Goal: Find specific page/section: Find specific page/section

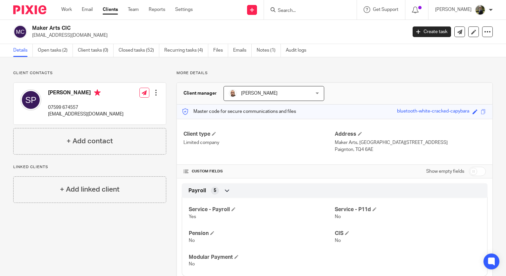
click at [308, 9] on input "Search" at bounding box center [307, 11] width 60 height 6
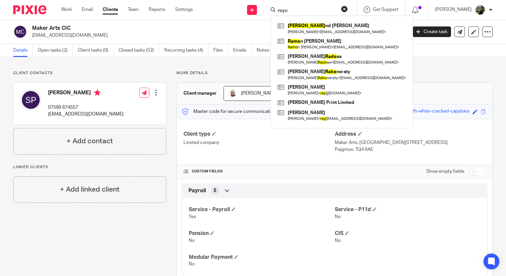
type input "rayo"
click at [175, 29] on h2 "Maker Arts CIC" at bounding box center [180, 28] width 296 height 7
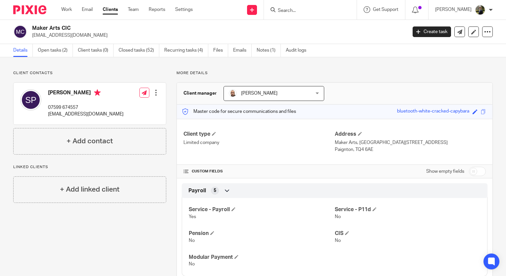
click at [88, 28] on h2 "Maker Arts CIC" at bounding box center [180, 28] width 296 height 7
click at [322, 7] on form at bounding box center [312, 10] width 71 height 8
click at [317, 13] on input "Search" at bounding box center [307, 11] width 60 height 6
type input "s"
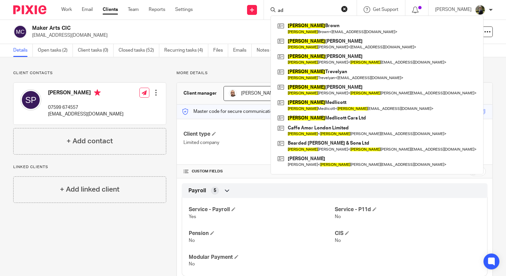
type input "a"
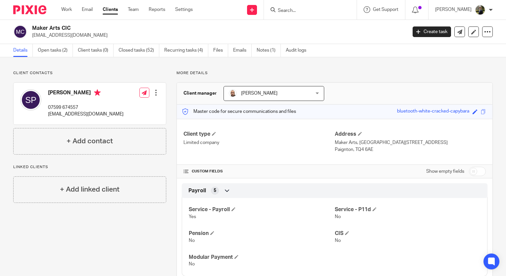
click at [308, 11] on input "Search" at bounding box center [307, 11] width 60 height 6
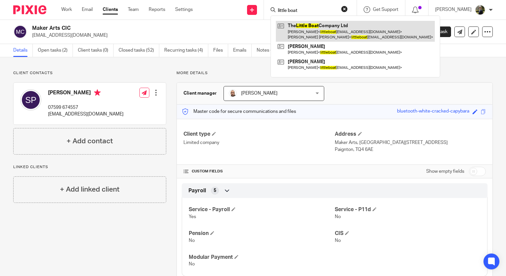
type input "little boat"
click at [317, 32] on link at bounding box center [355, 31] width 159 height 21
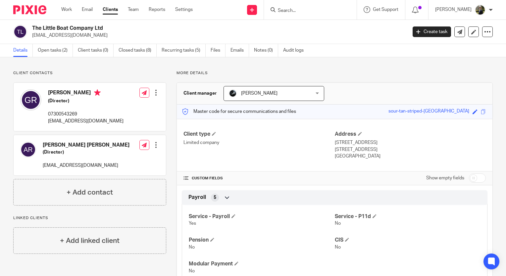
click at [294, 10] on input "Search" at bounding box center [307, 11] width 60 height 6
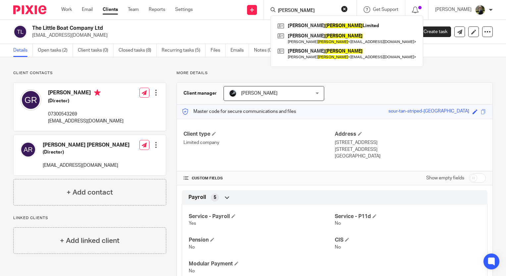
type input "yates"
click at [329, 25] on link at bounding box center [347, 26] width 142 height 10
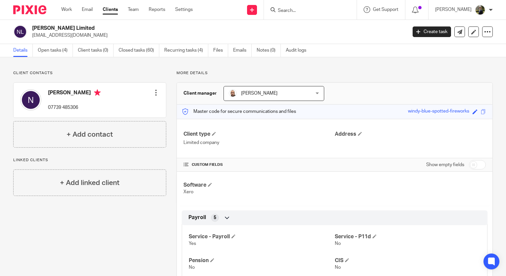
drag, startPoint x: 297, startPoint y: 5, endPoint x: 299, endPoint y: 11, distance: 6.5
click at [297, 6] on form at bounding box center [312, 10] width 71 height 8
click at [299, 11] on input "Search" at bounding box center [307, 11] width 60 height 6
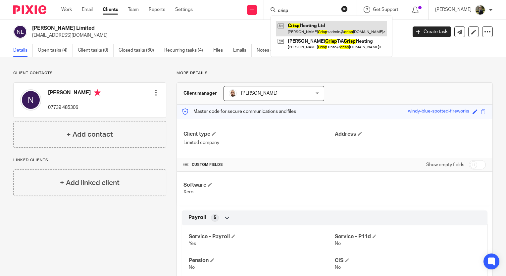
type input "crisp"
click at [313, 27] on link at bounding box center [331, 28] width 111 height 15
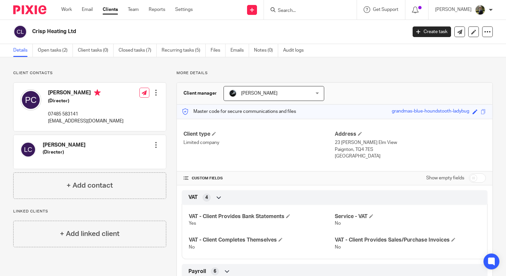
click at [304, 8] on input "Search" at bounding box center [307, 11] width 60 height 6
type input "[PERSON_NAME] ce"
click at [216, 71] on p "More details" at bounding box center [334, 73] width 316 height 5
click at [304, 10] on input "Search" at bounding box center [307, 11] width 60 height 6
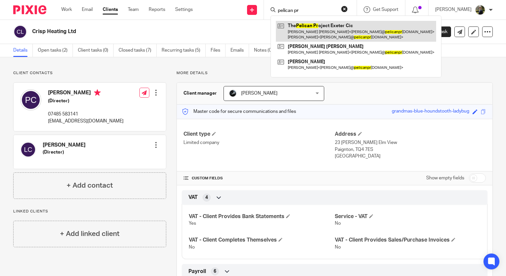
type input "pelican pr"
click at [310, 29] on link at bounding box center [356, 31] width 160 height 21
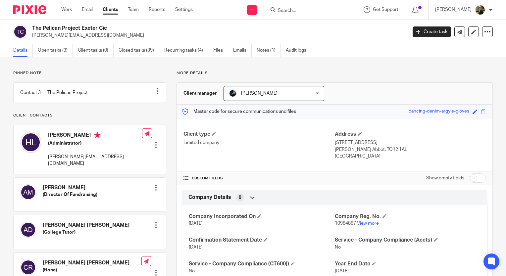
drag, startPoint x: 278, startPoint y: 67, endPoint x: 262, endPoint y: 71, distance: 17.4
click at [262, 71] on div "Pinned note Contact 3 — The Pelican Project Unpin note Edit note Client contact…" at bounding box center [253, 265] width 506 height 417
click at [295, 8] on input "Search" at bounding box center [307, 11] width 60 height 6
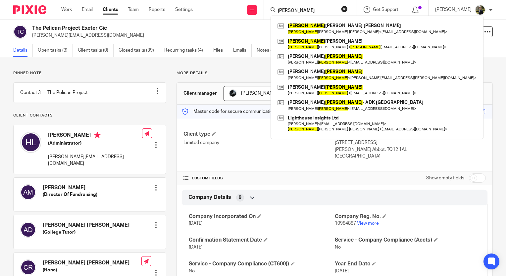
type input "kelly"
drag, startPoint x: 307, startPoint y: 9, endPoint x: 255, endPoint y: 14, distance: 52.2
click at [255, 14] on div "Send new email Create task Add client kelly Kelly Pickard Smith Kelly Pickard S…" at bounding box center [354, 10] width 303 height 20
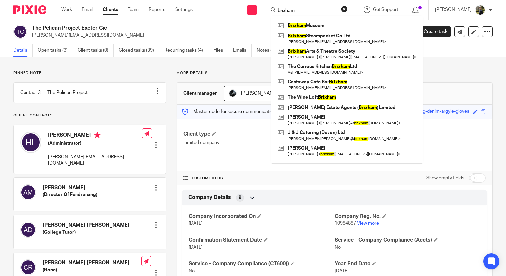
type input "brixham"
drag, startPoint x: 314, startPoint y: 7, endPoint x: 297, endPoint y: 5, distance: 16.8
click at [297, 5] on div "brixham Brixham Museum Brixham Steampacket Co Ltd Bob Higginson < bobhigginson@…" at bounding box center [310, 10] width 93 height 20
drag, startPoint x: 311, startPoint y: 7, endPoint x: 271, endPoint y: 7, distance: 39.7
click at [272, 7] on div "Send new email Create task Add client brixham Brixham Museum Brixham Steampacke…" at bounding box center [354, 10] width 303 height 20
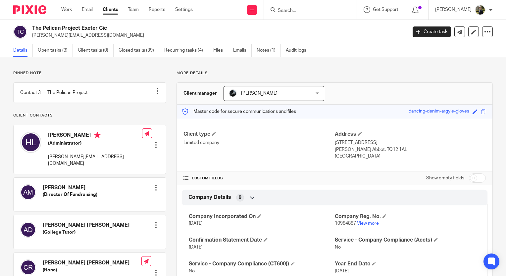
click at [302, 9] on input "Search" at bounding box center [307, 11] width 60 height 6
click at [310, 8] on input "Search" at bounding box center [307, 11] width 60 height 6
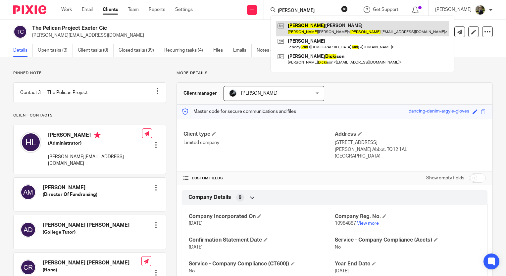
type input "vicki"
click at [309, 27] on link at bounding box center [362, 28] width 173 height 15
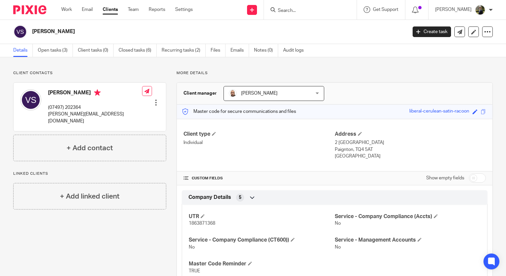
click at [102, 70] on div "Client contacts [PERSON_NAME] (07497) 202364 [PERSON_NAME][EMAIL_ADDRESS][DOMAI…" at bounding box center [253, 204] width 506 height 295
click at [312, 7] on form at bounding box center [312, 10] width 71 height 8
click at [306, 10] on input "Search" at bounding box center [307, 11] width 60 height 6
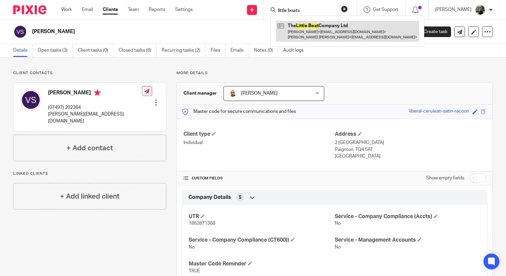
type input "little boats"
click at [324, 25] on link at bounding box center [347, 31] width 143 height 21
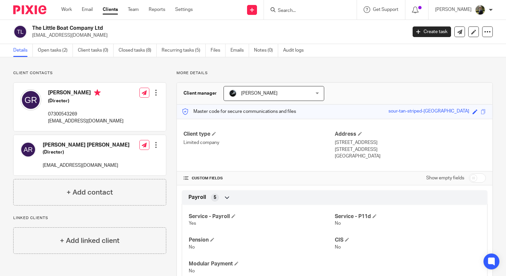
click at [36, 15] on div at bounding box center [27, 10] width 55 height 20
click at [36, 13] on img at bounding box center [29, 9] width 33 height 9
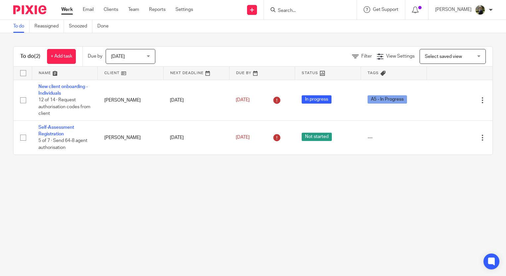
click at [323, 9] on input "Search" at bounding box center [307, 11] width 60 height 6
type input "we need music"
click at [330, 33] on link at bounding box center [321, 28] width 91 height 15
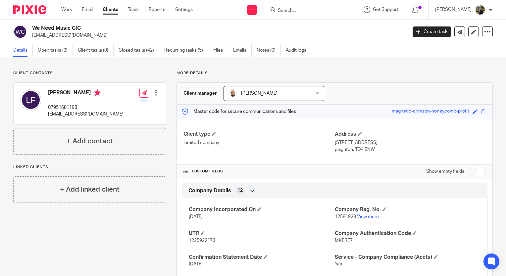
click at [326, 12] on input "Search" at bounding box center [307, 11] width 60 height 6
paste input "sharkham@me.com"
type input "sharkham@me.com"
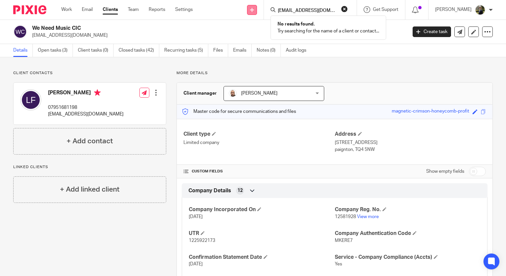
drag, startPoint x: 335, startPoint y: 8, endPoint x: 267, endPoint y: 13, distance: 68.7
click at [267, 13] on div "Send new email Create task Add client sharkham@me.com No results found. Try sea…" at bounding box center [354, 10] width 303 height 20
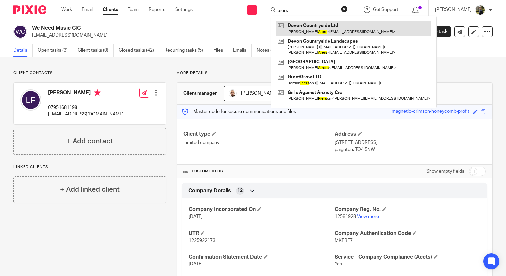
type input "aiers"
click at [303, 25] on link at bounding box center [354, 28] width 156 height 15
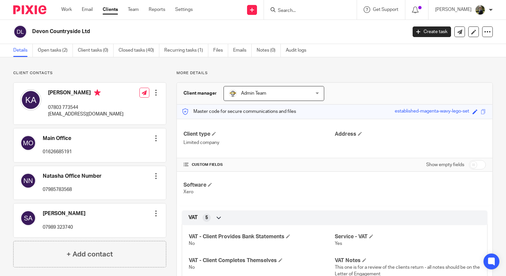
click at [305, 7] on form at bounding box center [312, 10] width 71 height 8
click at [306, 9] on input "Search" at bounding box center [307, 11] width 60 height 6
drag, startPoint x: 313, startPoint y: 8, endPoint x: 283, endPoint y: 8, distance: 29.8
click at [283, 8] on div "5 alta vis" at bounding box center [308, 10] width 77 height 8
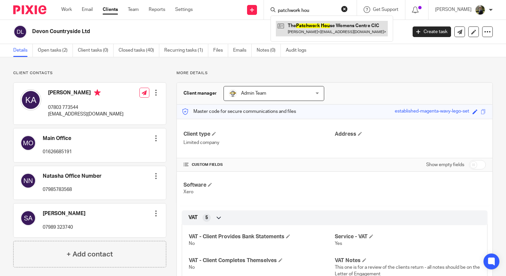
type input "patchwork hou"
click at [301, 28] on link at bounding box center [332, 28] width 112 height 15
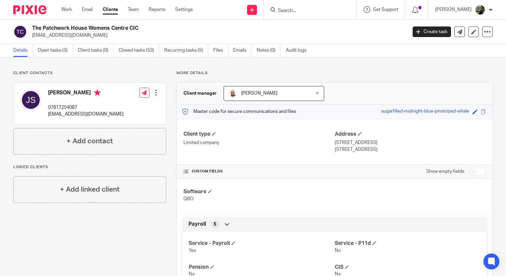
click at [37, 13] on img at bounding box center [29, 9] width 33 height 9
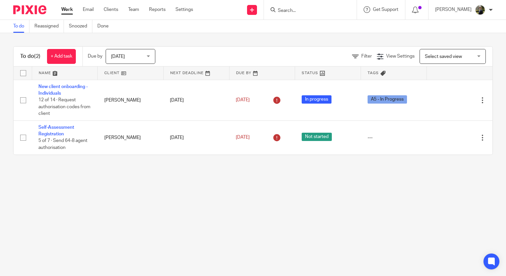
click at [305, 14] on form at bounding box center [312, 10] width 71 height 8
click at [302, 10] on input "Search" at bounding box center [307, 11] width 60 height 6
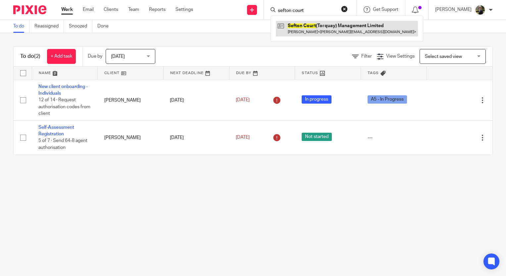
type input "sefton court"
click at [313, 24] on link at bounding box center [347, 28] width 142 height 15
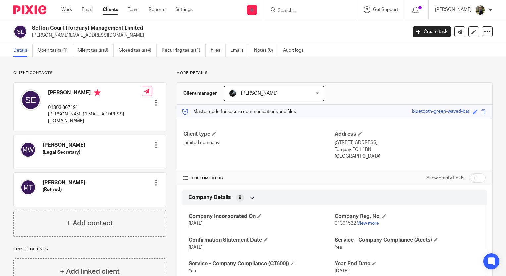
click at [298, 11] on input "Search" at bounding box center [307, 11] width 60 height 6
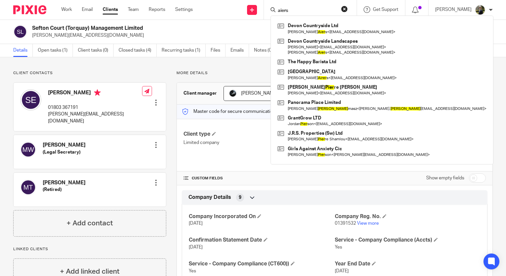
type input "aiers"
click button "submit" at bounding box center [0, 0] width 0 height 0
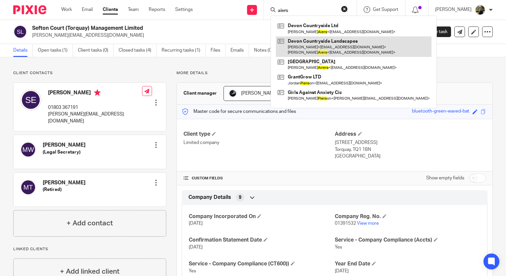
click at [314, 49] on link at bounding box center [354, 46] width 156 height 21
